Goal: Find contact information: Find contact information

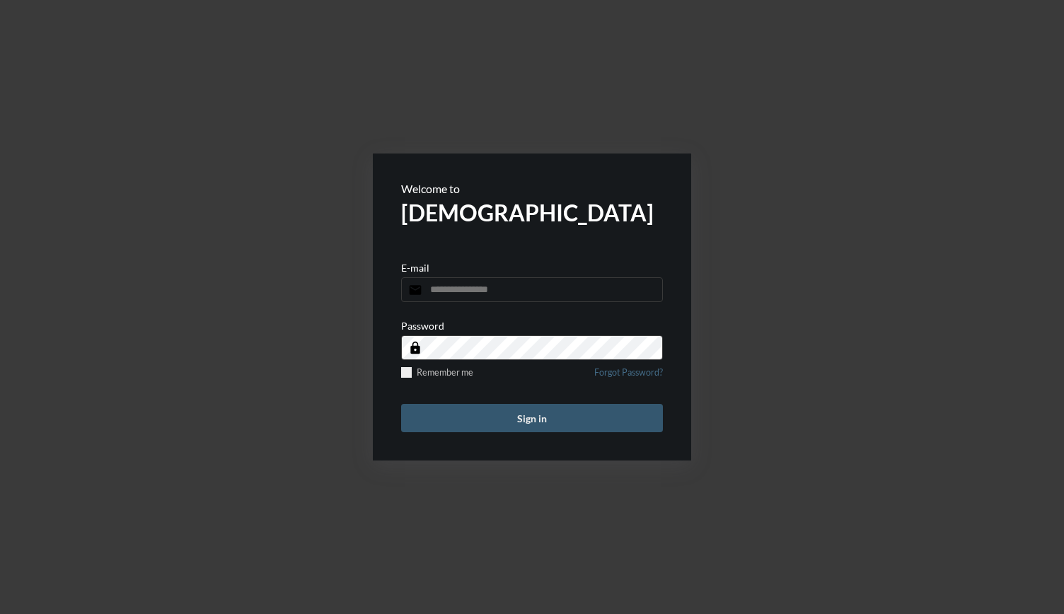
type input "**********"
click at [510, 416] on button "Sign in" at bounding box center [532, 418] width 262 height 28
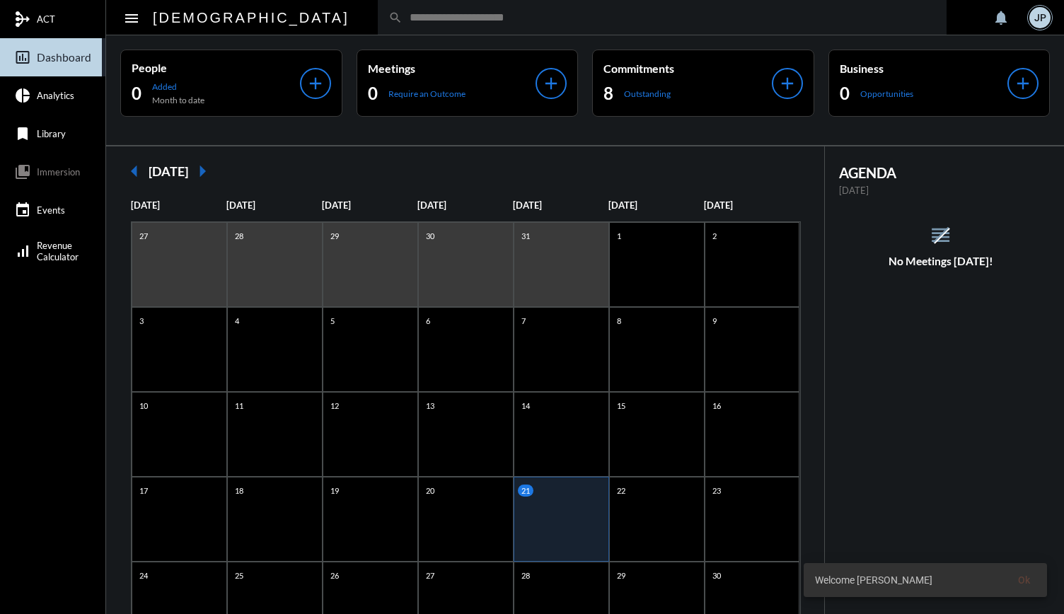
click at [378, 10] on div "search" at bounding box center [662, 17] width 569 height 35
click at [402, 18] on input "text" at bounding box center [668, 17] width 533 height 12
type input "****"
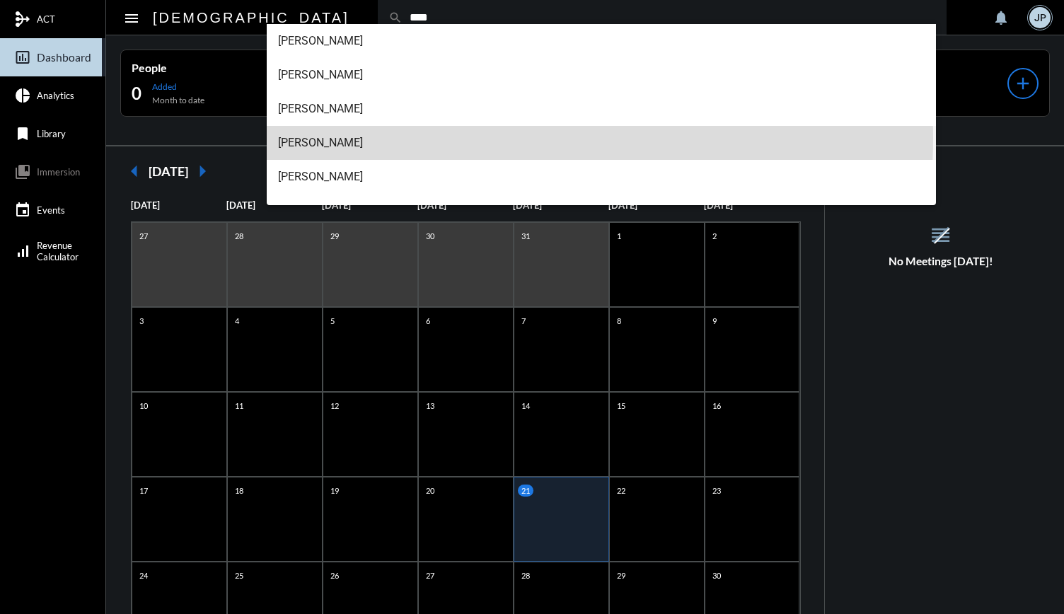
click at [358, 137] on span "Cara Gibson-Gallop" at bounding box center [601, 143] width 647 height 34
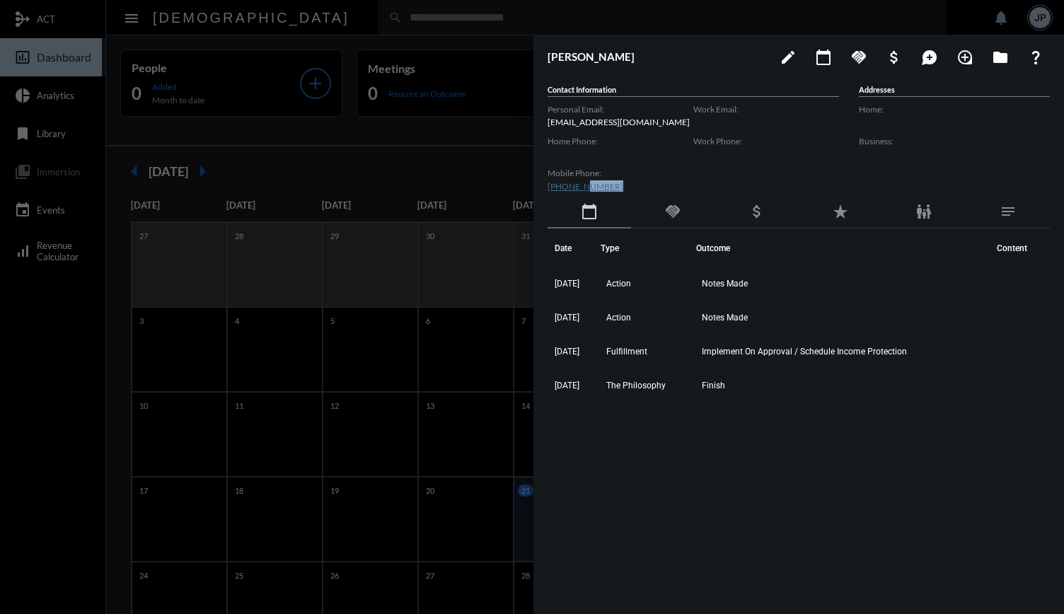
drag, startPoint x: 615, startPoint y: 189, endPoint x: 580, endPoint y: 179, distance: 36.7
click at [580, 179] on div "Mobile Phone: (908) 878-8906" at bounding box center [620, 180] width 146 height 32
click at [645, 117] on p "cara@autonomi.systems" at bounding box center [620, 122] width 146 height 11
drag, startPoint x: 639, startPoint y: 118, endPoint x: 543, endPoint y: 119, distance: 95.5
click at [543, 119] on div "Cara Gibson-Gallop edit calendar_today handshake attach_money maps_ugc loupe fo…" at bounding box center [798, 320] width 530 height 571
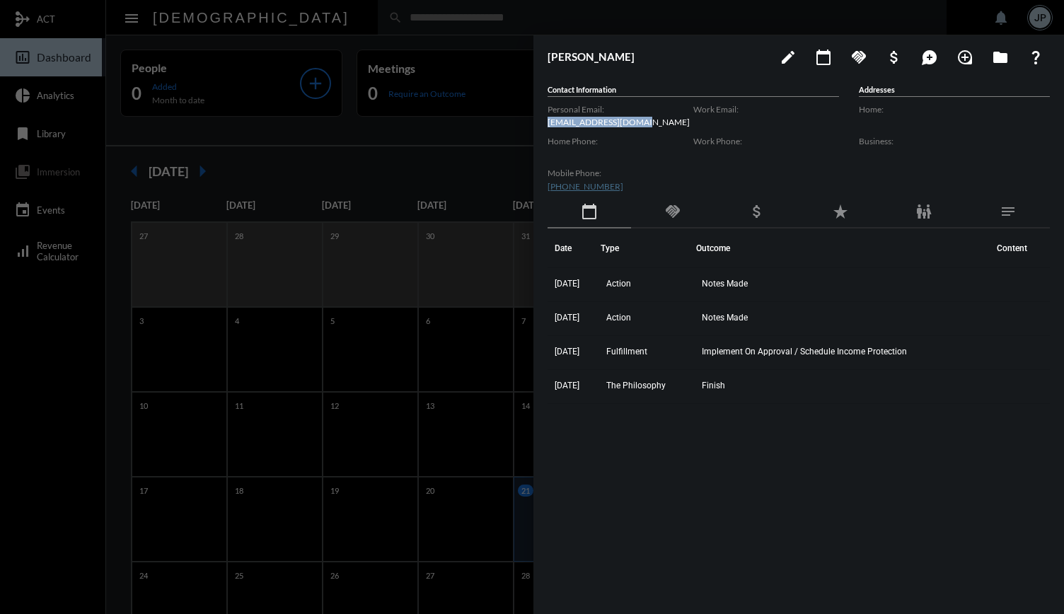
copy p "cara@autonomi.systems"
drag, startPoint x: 607, startPoint y: 183, endPoint x: 545, endPoint y: 182, distance: 61.5
click at [545, 182] on div "Cara Gibson-Gallop edit calendar_today handshake attach_money maps_ugc loupe fo…" at bounding box center [798, 320] width 530 height 571
copy link "(908) 878-8906"
click at [506, 23] on div at bounding box center [532, 307] width 1064 height 614
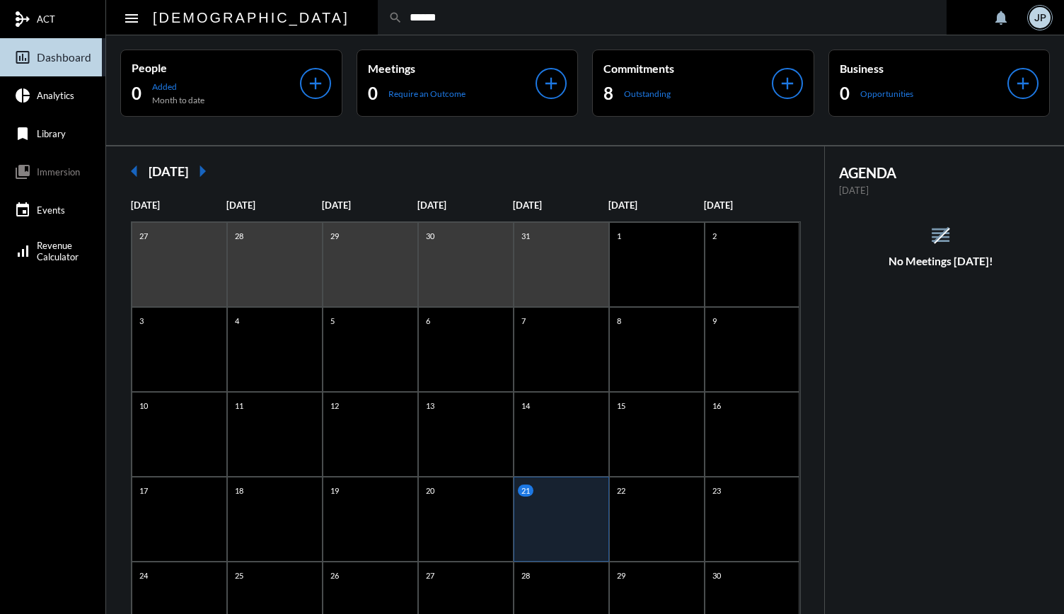
type input "******"
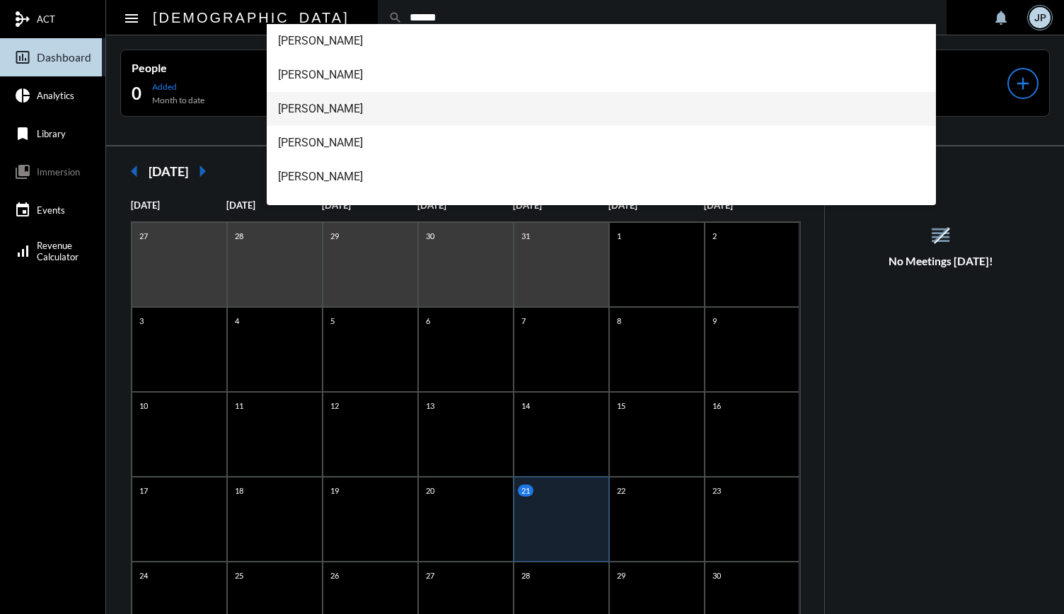
click at [327, 100] on span "Arthur Gallop" at bounding box center [601, 109] width 647 height 34
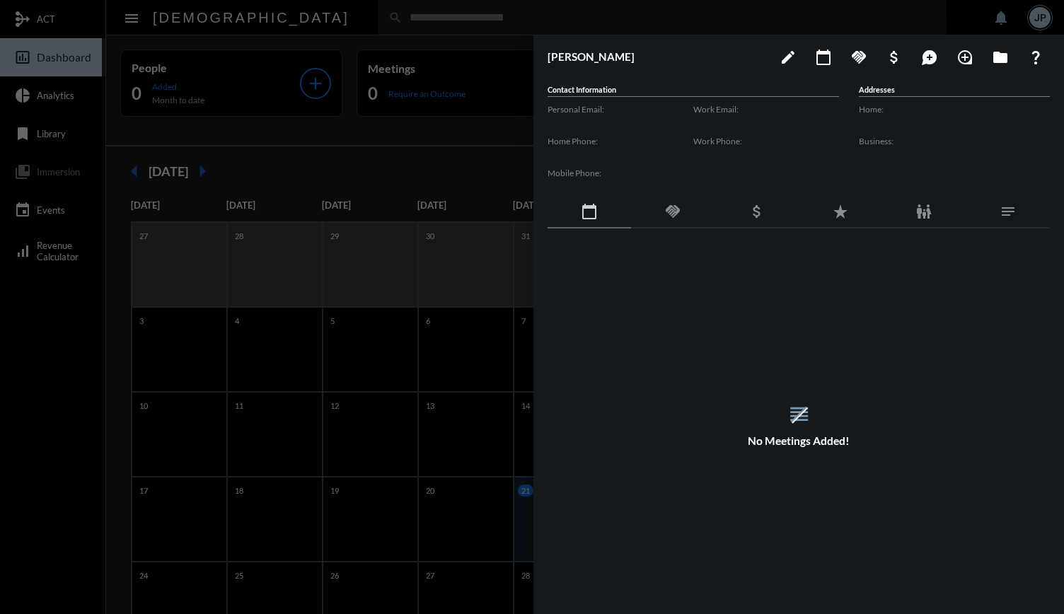
click at [464, 16] on div at bounding box center [532, 307] width 1064 height 614
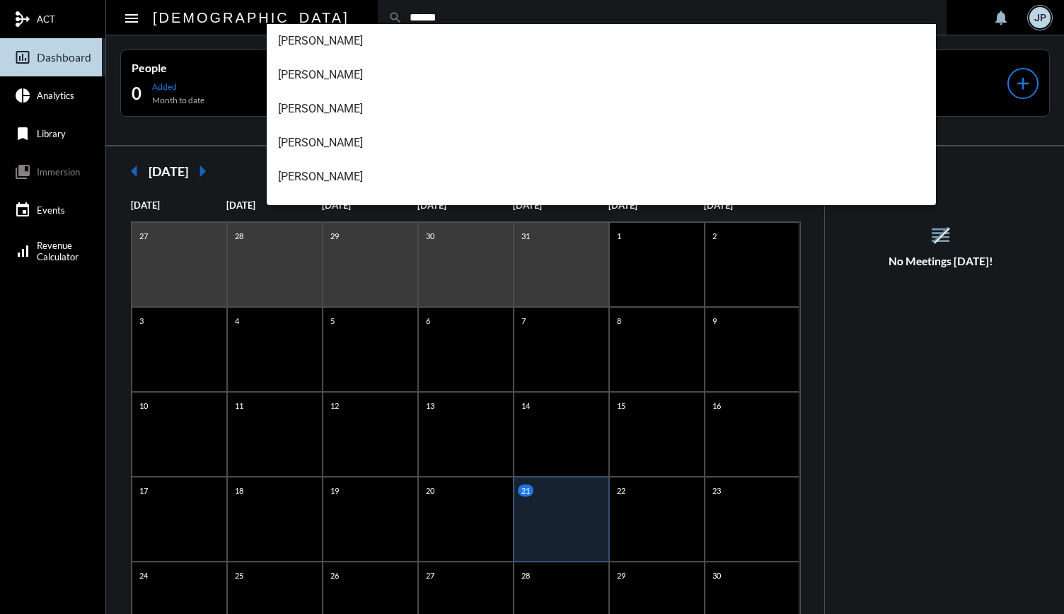
type input "******"
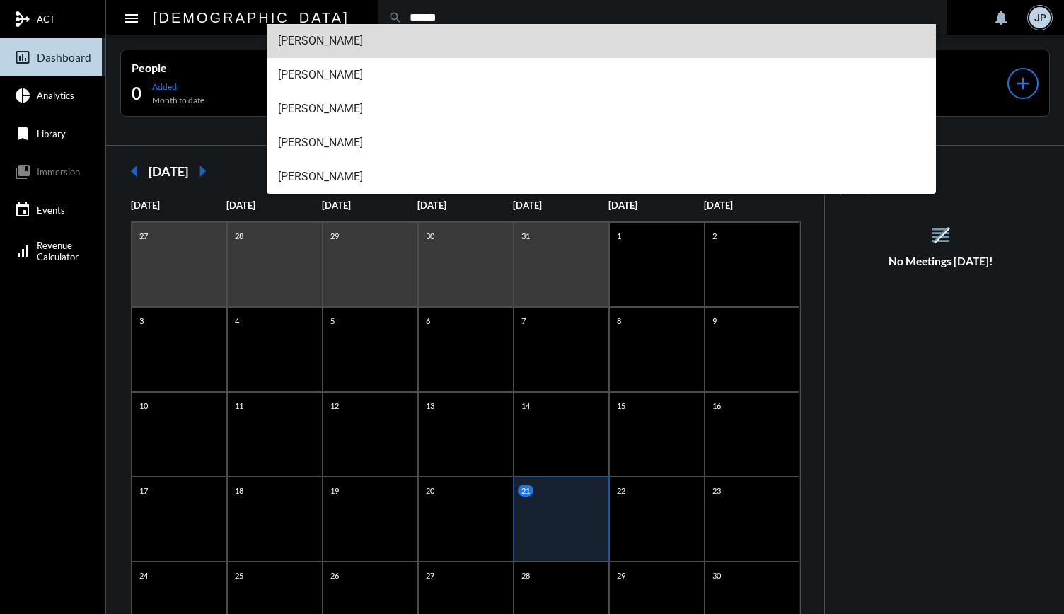
click at [358, 45] on span "Cara Gibson-Gallop" at bounding box center [601, 41] width 647 height 34
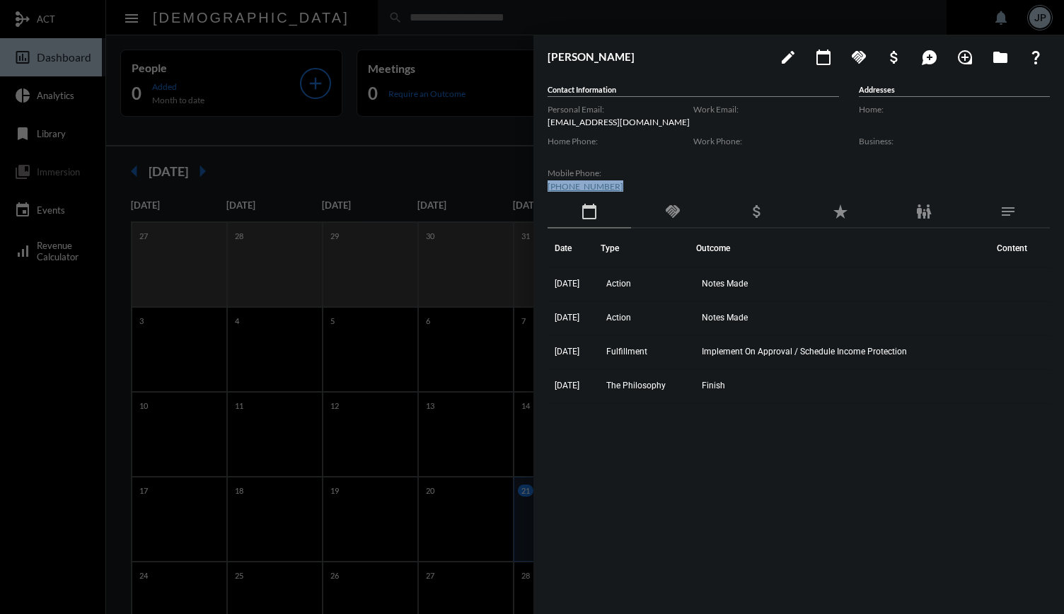
drag, startPoint x: 610, startPoint y: 180, endPoint x: 545, endPoint y: 185, distance: 65.2
click at [545, 185] on div "Cara Gibson-Gallop edit calendar_today handshake attach_money maps_ugc loupe fo…" at bounding box center [798, 320] width 530 height 571
copy link "(908) 878-8906"
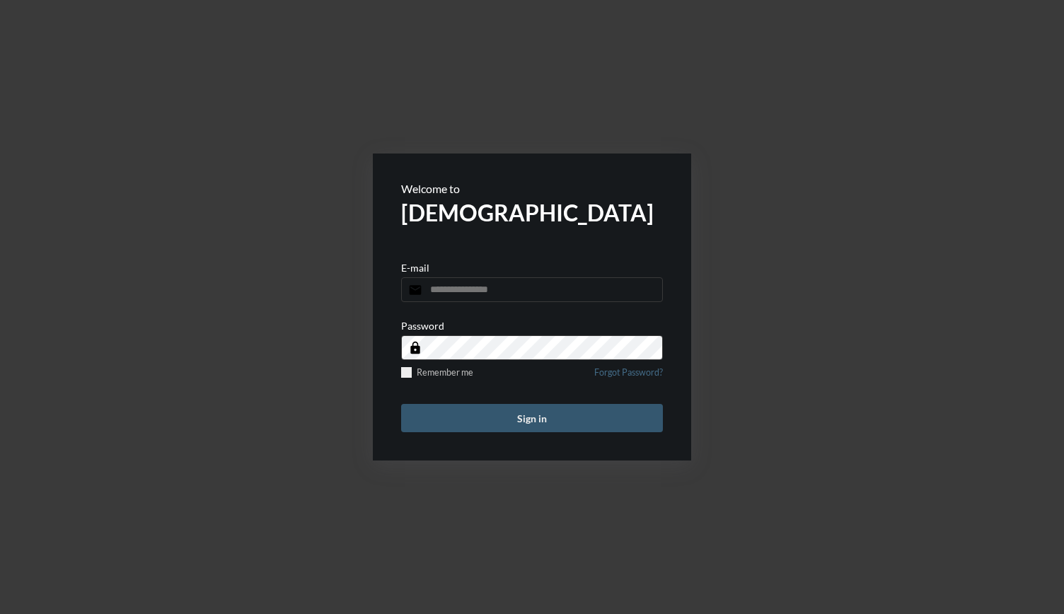
type input "**********"
click at [584, 419] on button "Sign in" at bounding box center [532, 418] width 262 height 28
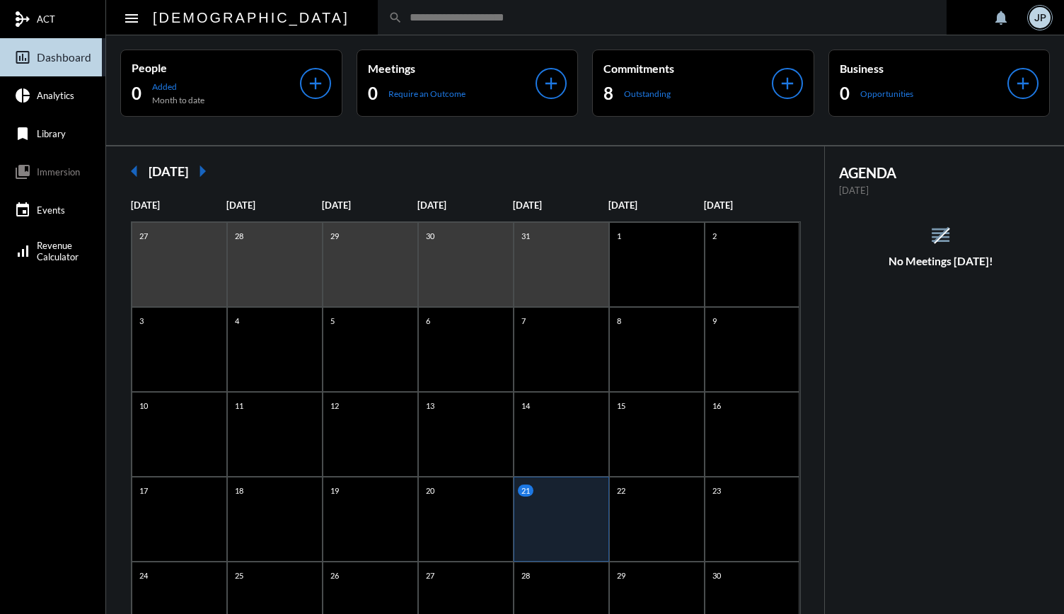
click at [492, 19] on input "text" at bounding box center [668, 17] width 533 height 12
type input "****"
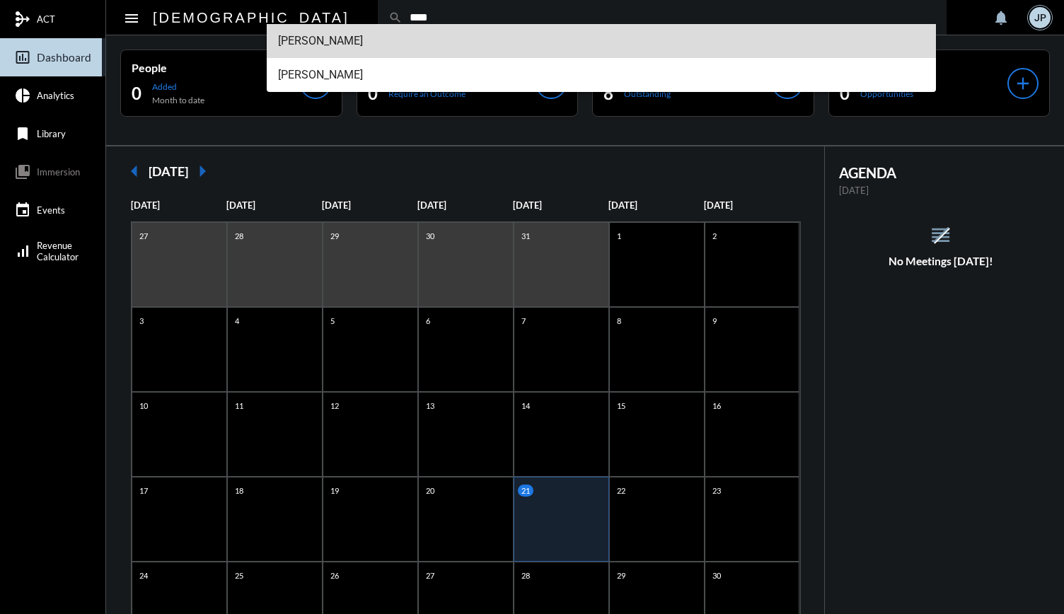
click at [328, 54] on span "Amra Becirovic" at bounding box center [601, 41] width 647 height 34
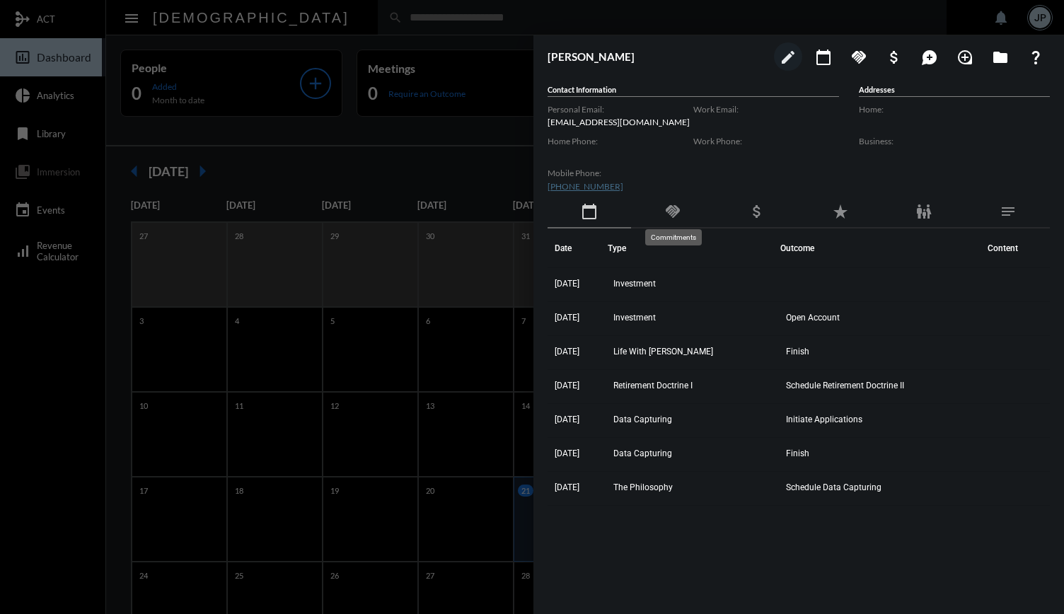
click at [680, 219] on mat-icon "handshake" at bounding box center [672, 211] width 17 height 17
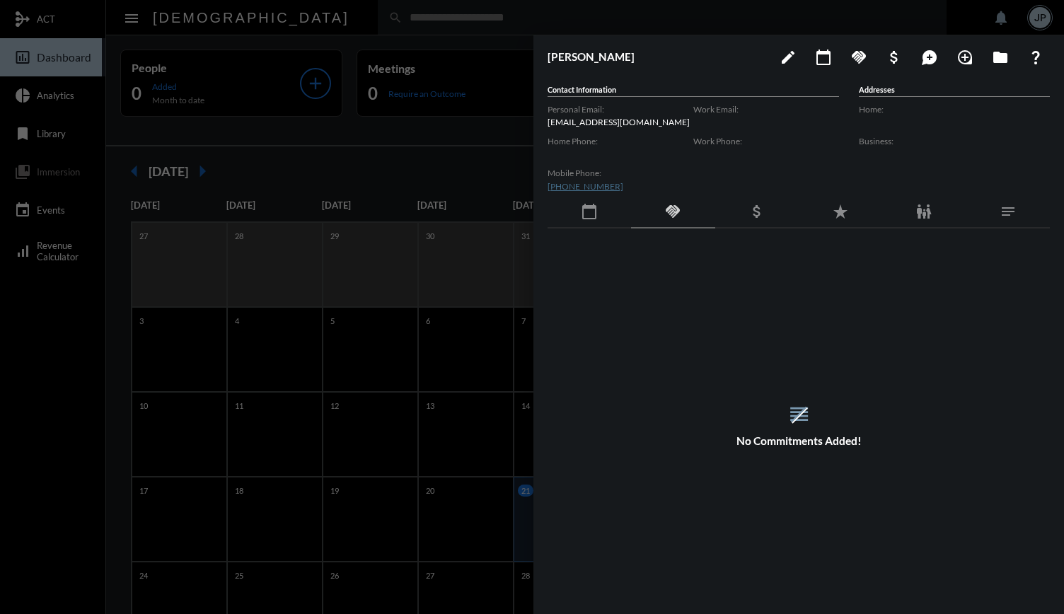
click at [607, 209] on div "calendar_today" at bounding box center [588, 212] width 83 height 33
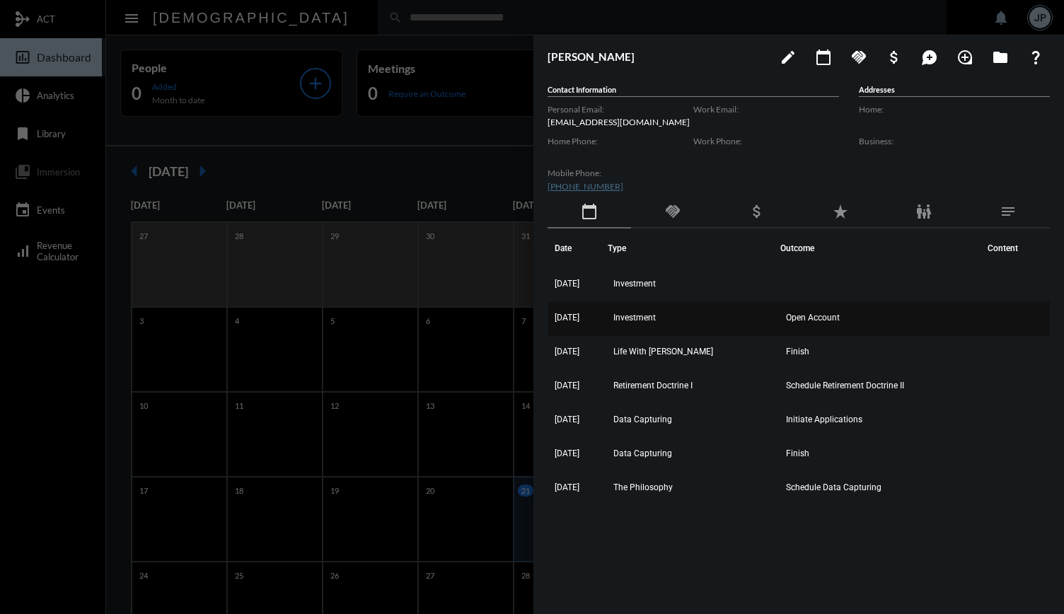
click at [753, 318] on td "Investment" at bounding box center [694, 319] width 172 height 34
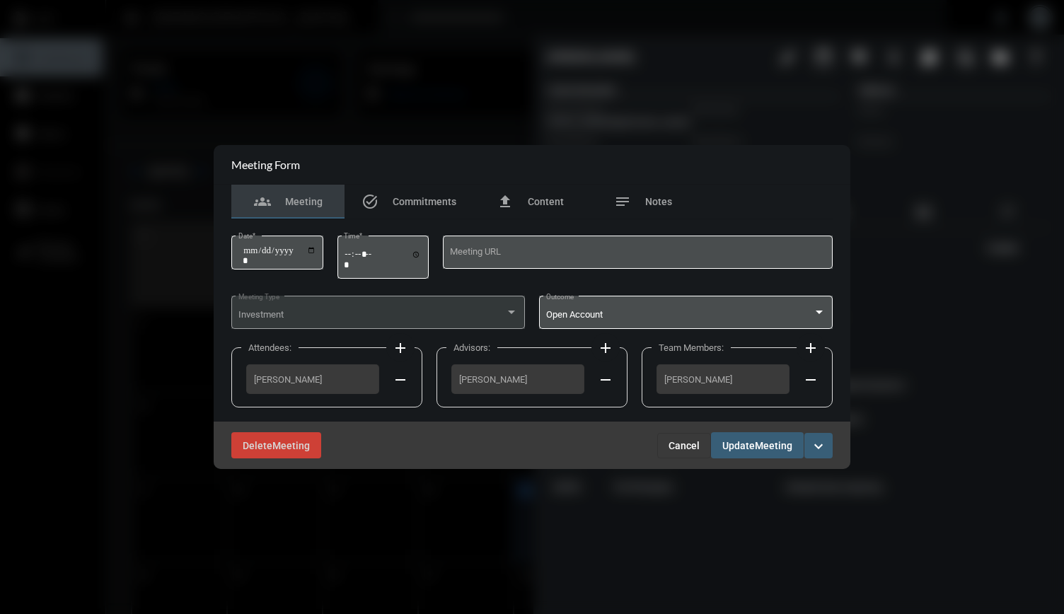
click at [685, 441] on span "Cancel" at bounding box center [683, 445] width 31 height 11
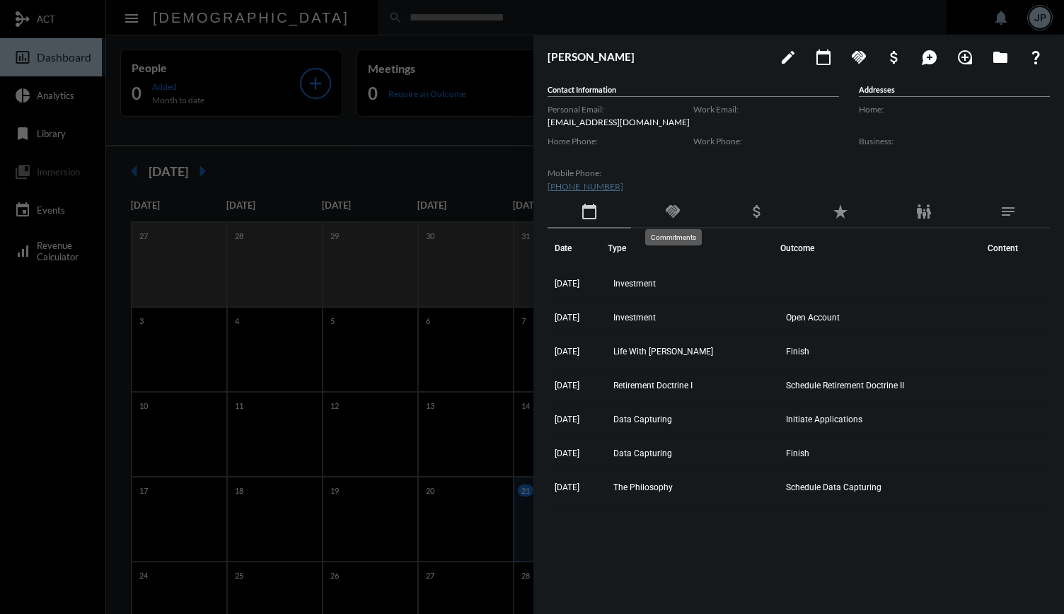
click at [668, 203] on mat-icon "handshake" at bounding box center [672, 211] width 17 height 17
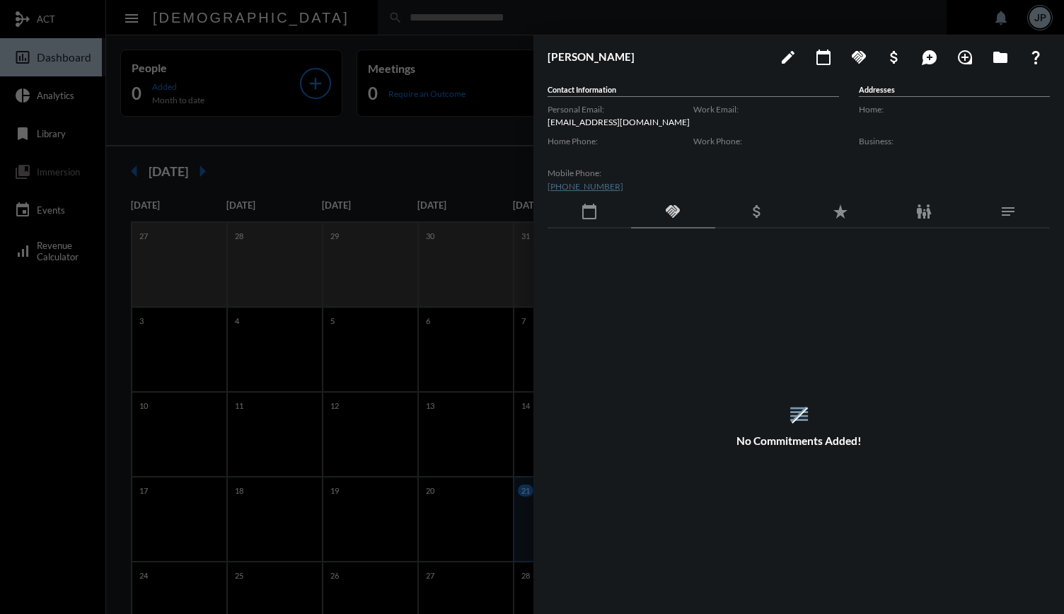
click at [595, 199] on div "calendar_today" at bounding box center [588, 212] width 83 height 33
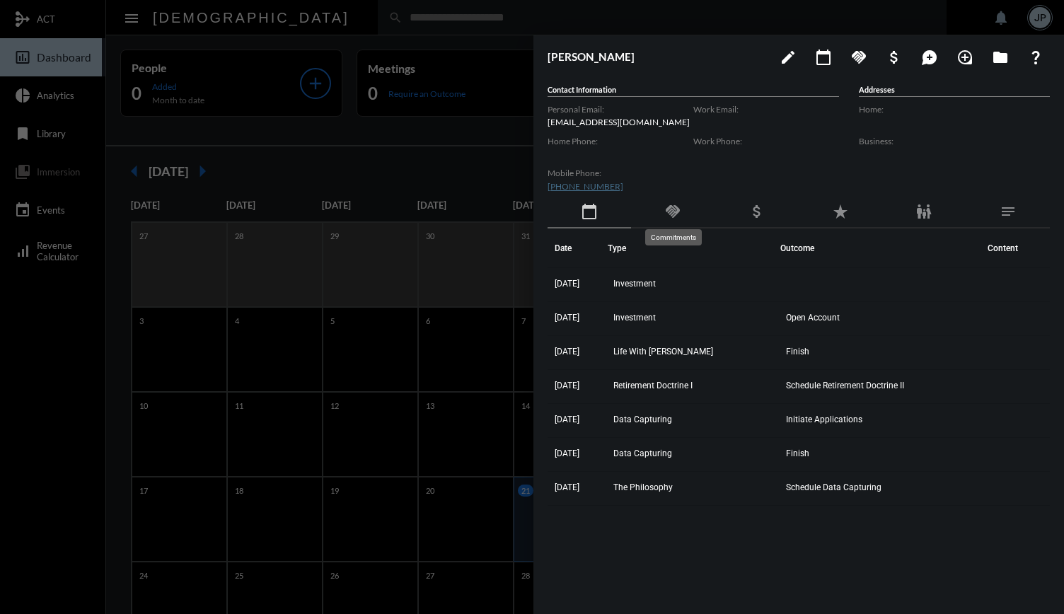
click at [673, 206] on mat-icon "handshake" at bounding box center [672, 211] width 17 height 17
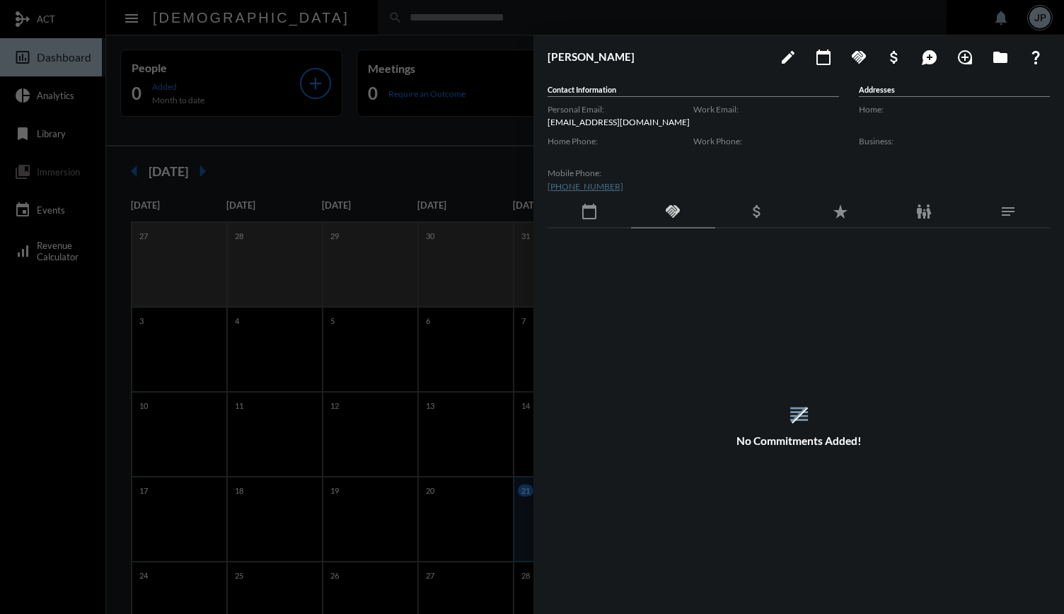
click at [407, 166] on div at bounding box center [532, 307] width 1064 height 614
